Goal: Task Accomplishment & Management: Use online tool/utility

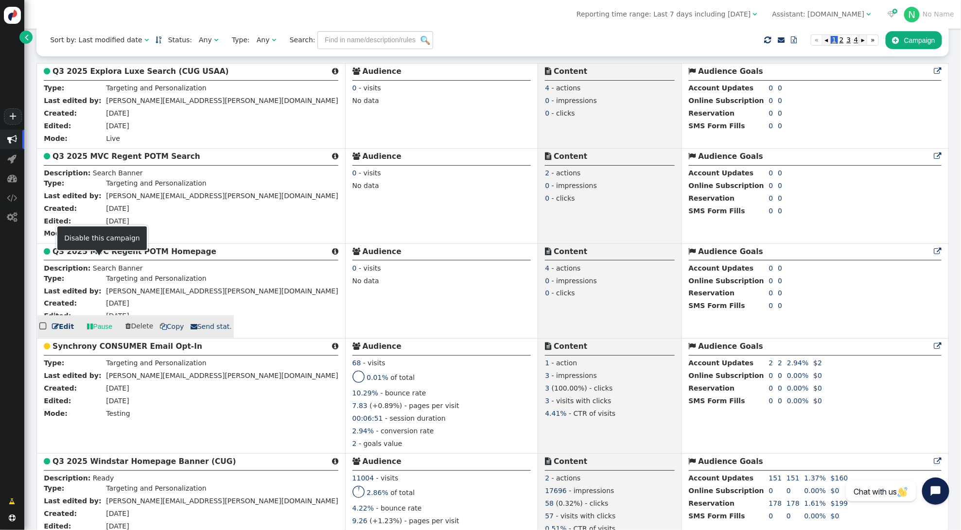
scroll to position [328, 0]
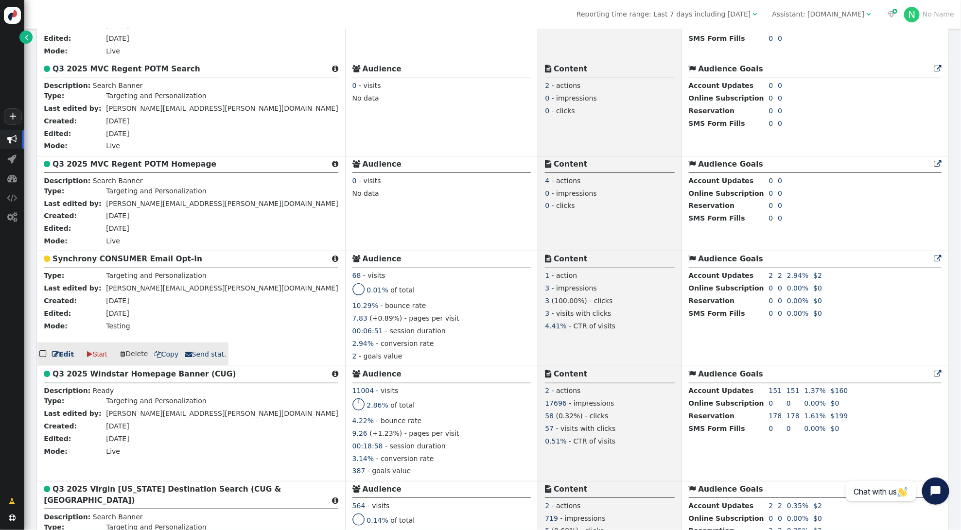
click at [139, 264] on b "Synchrony CONSUMER Email Opt-In" at bounding box center [128, 259] width 150 height 9
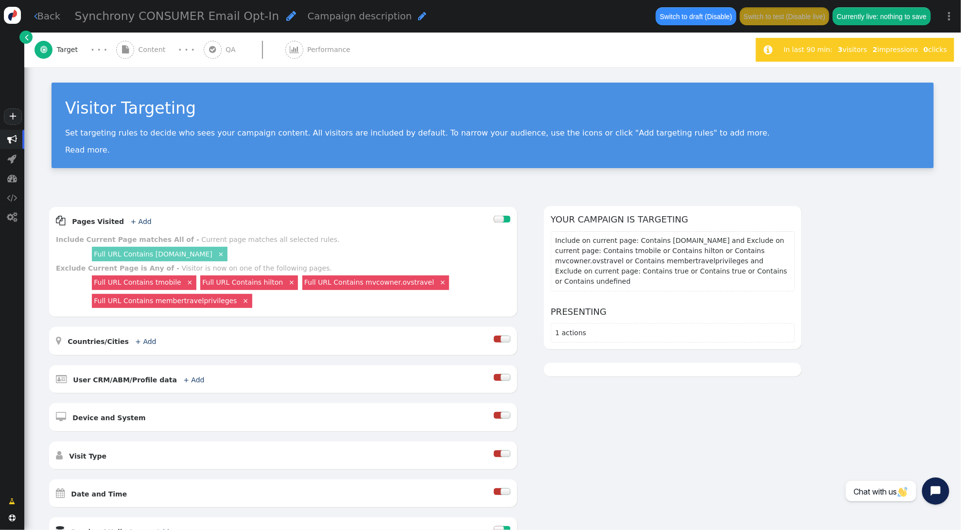
click at [148, 46] on span "Content" at bounding box center [154, 50] width 31 height 10
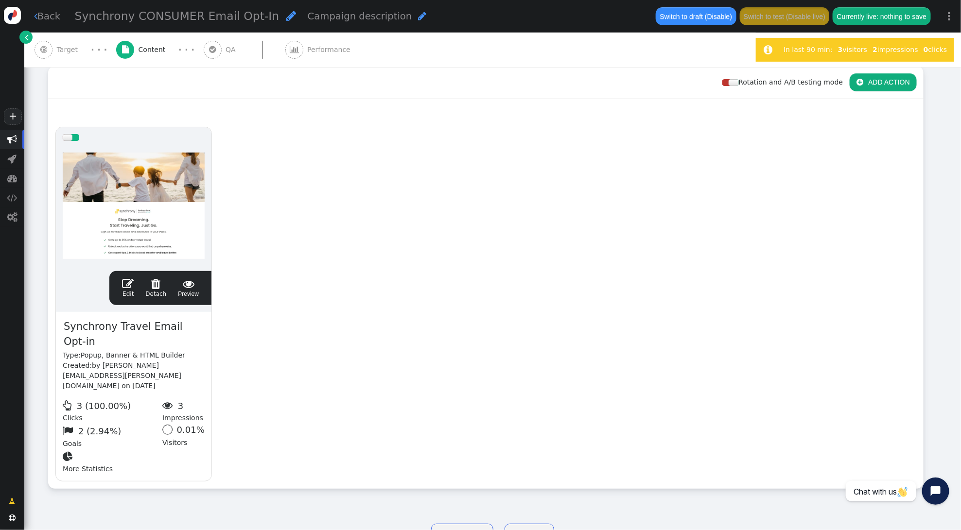
scroll to position [139, 0]
click at [124, 283] on span "" at bounding box center [128, 285] width 12 height 12
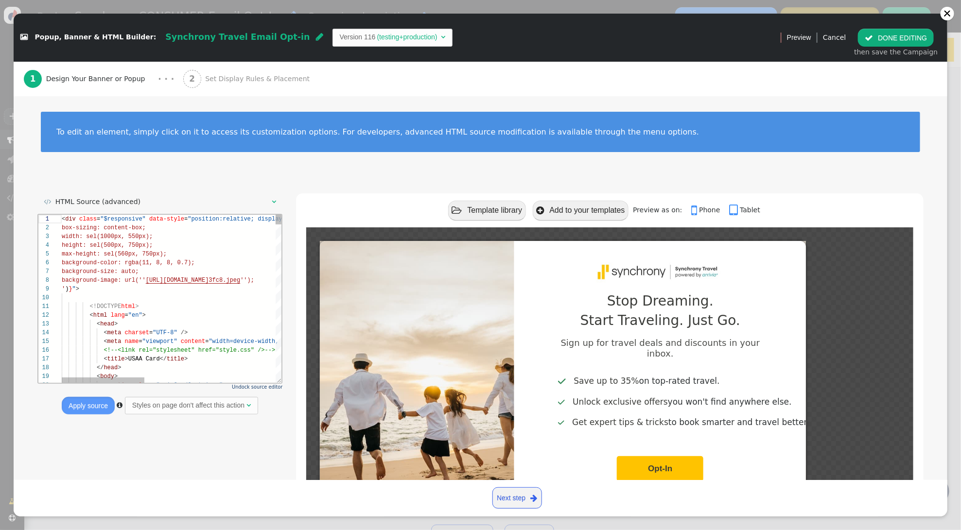
scroll to position [88, 0]
click at [248, 388] on span "Undock source editor" at bounding box center [257, 387] width 51 height 5
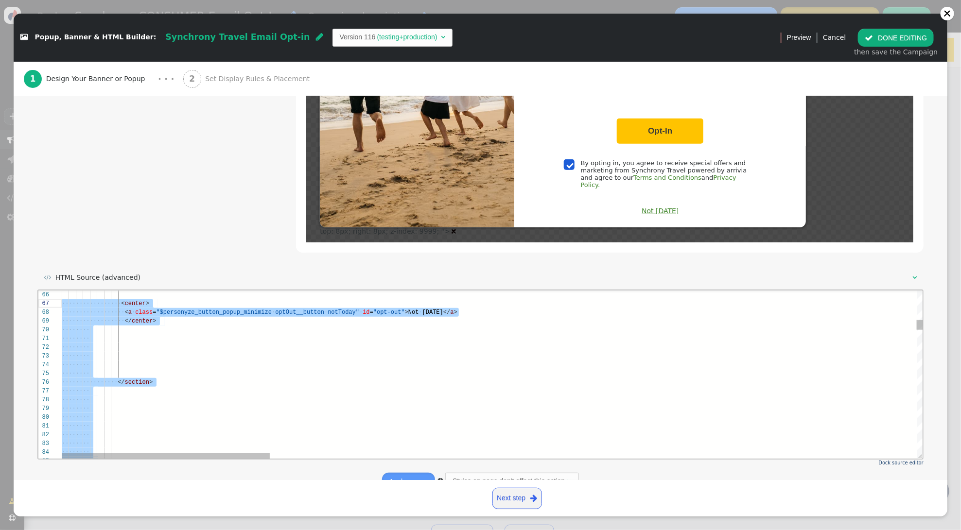
scroll to position [18, 0]
type textarea "<div class="$responsive" data-style="position:relative; display:inline-block; $…"
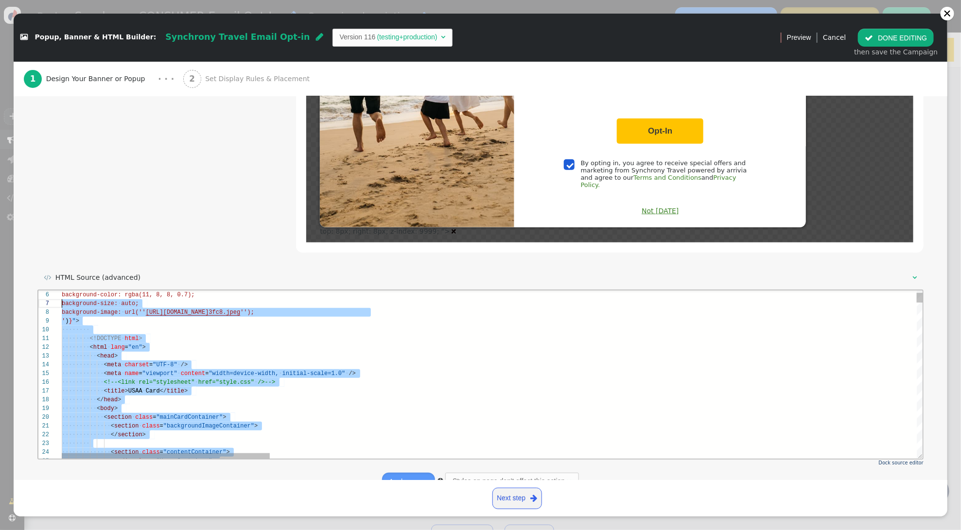
scroll to position [0, 0]
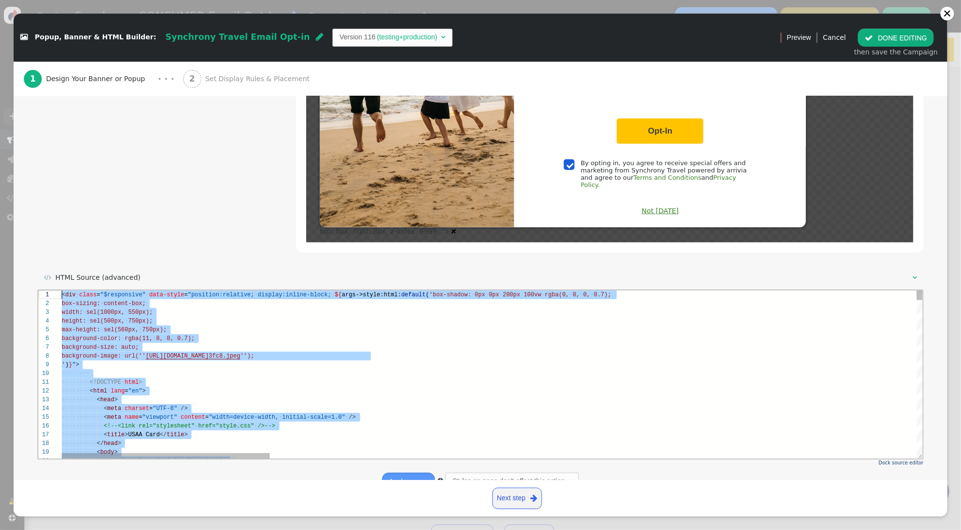
drag, startPoint x: 132, startPoint y: 444, endPoint x: 60, endPoint y: 276, distance: 183.4
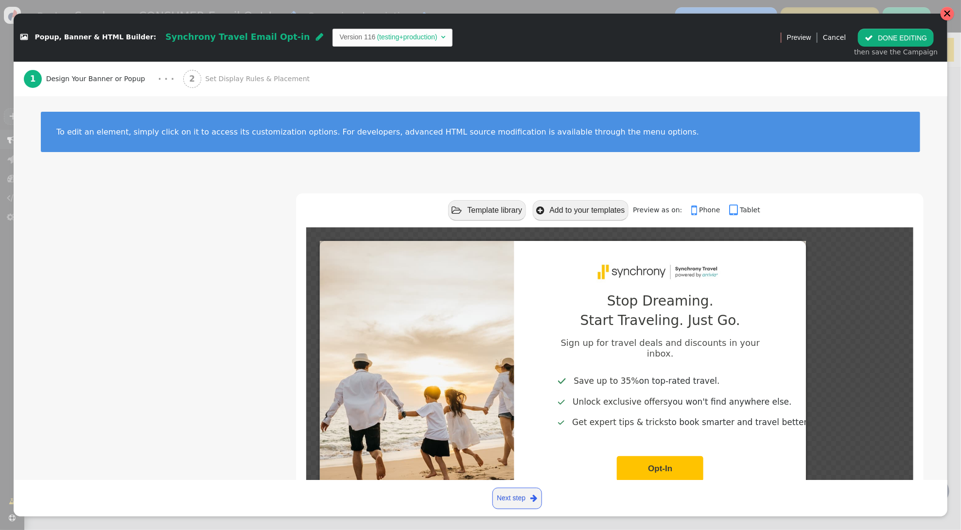
click at [948, 15] on div at bounding box center [948, 14] width 8 height 8
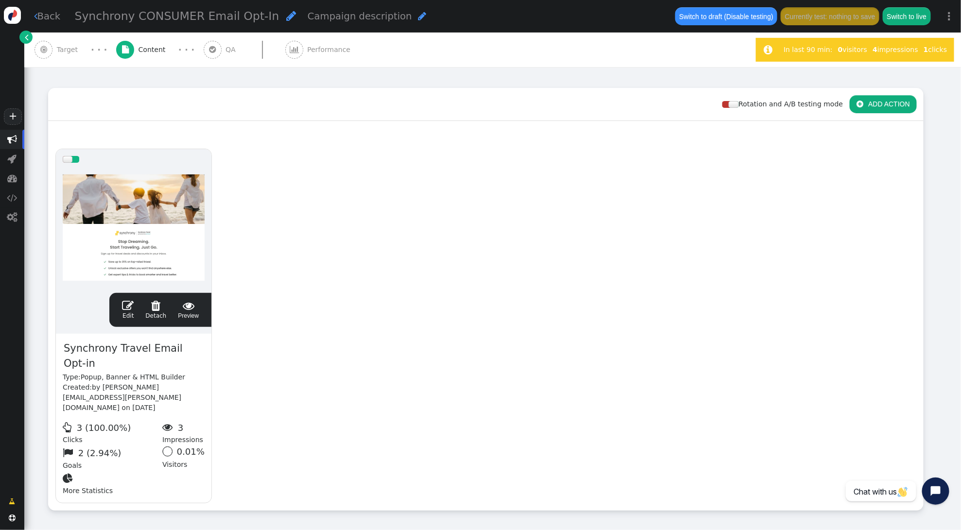
scroll to position [88, 0]
